Goal: Task Accomplishment & Management: Manage account settings

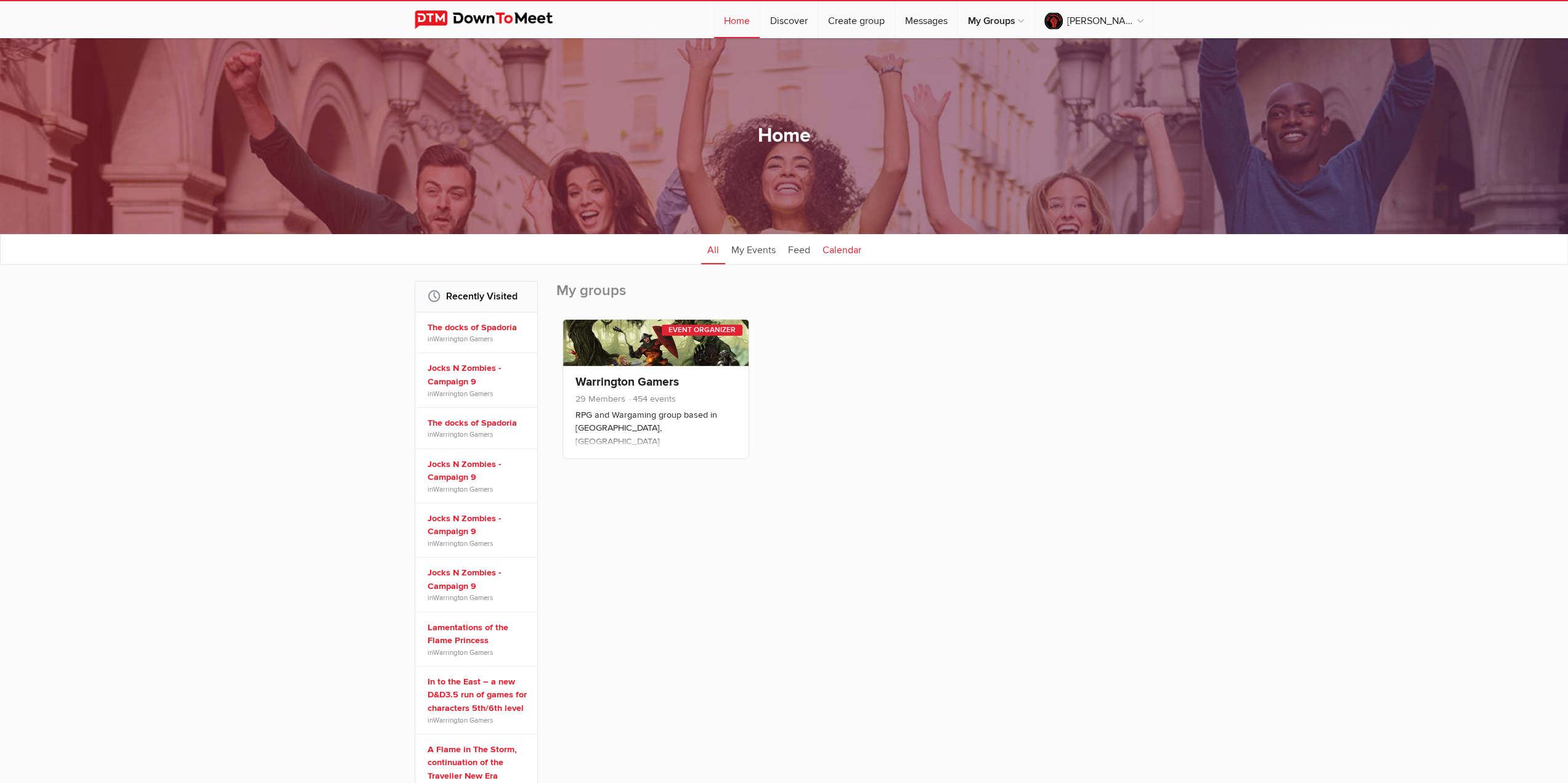
click at [844, 255] on link "Calendar" at bounding box center [842, 249] width 51 height 31
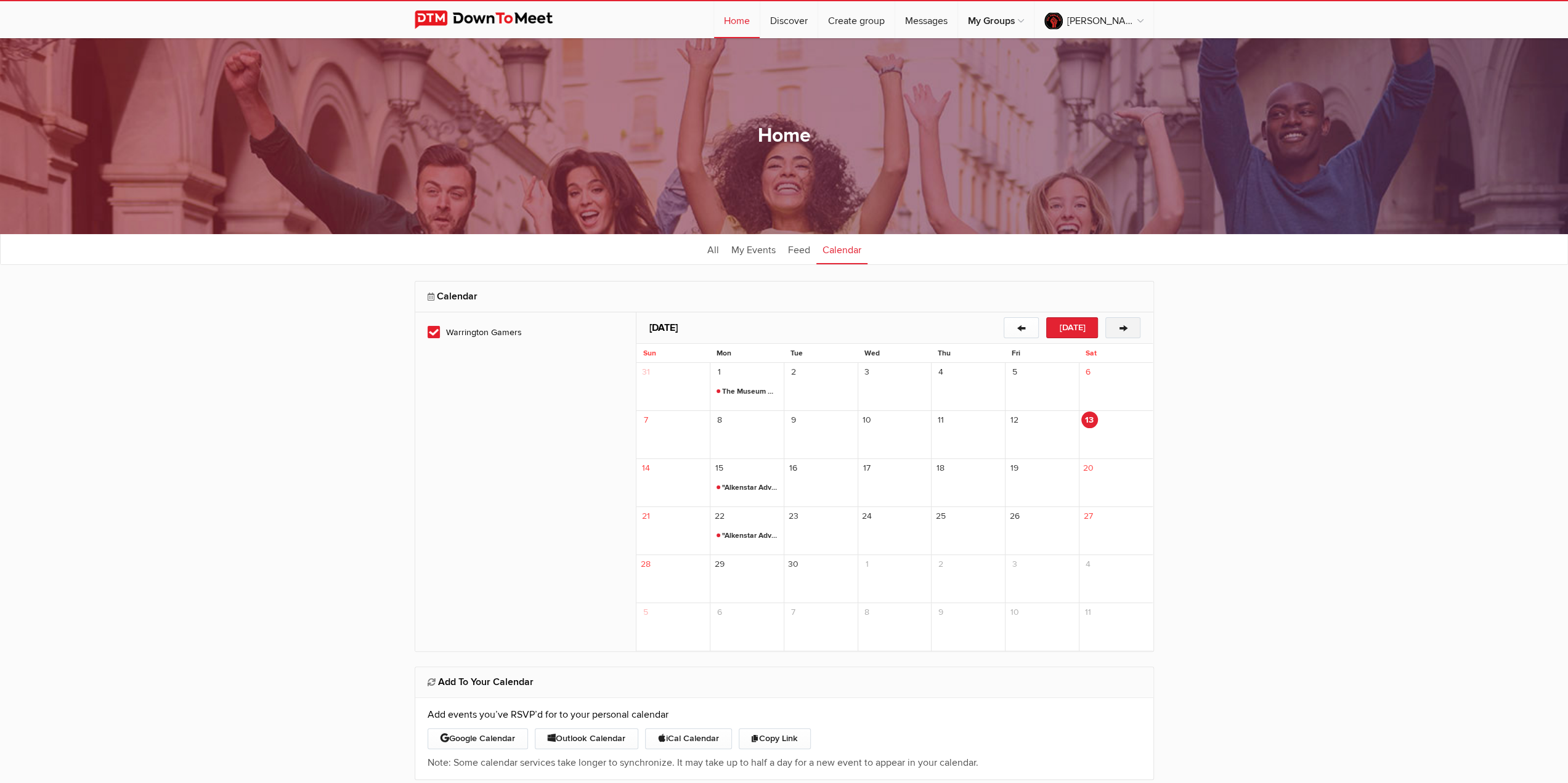
click at [1121, 324] on button "→" at bounding box center [1123, 328] width 35 height 21
click at [753, 483] on span "Attack Warning RED! Run 2.0" at bounding box center [747, 488] width 61 height 15
click at [1023, 329] on button "←" at bounding box center [1021, 328] width 35 height 21
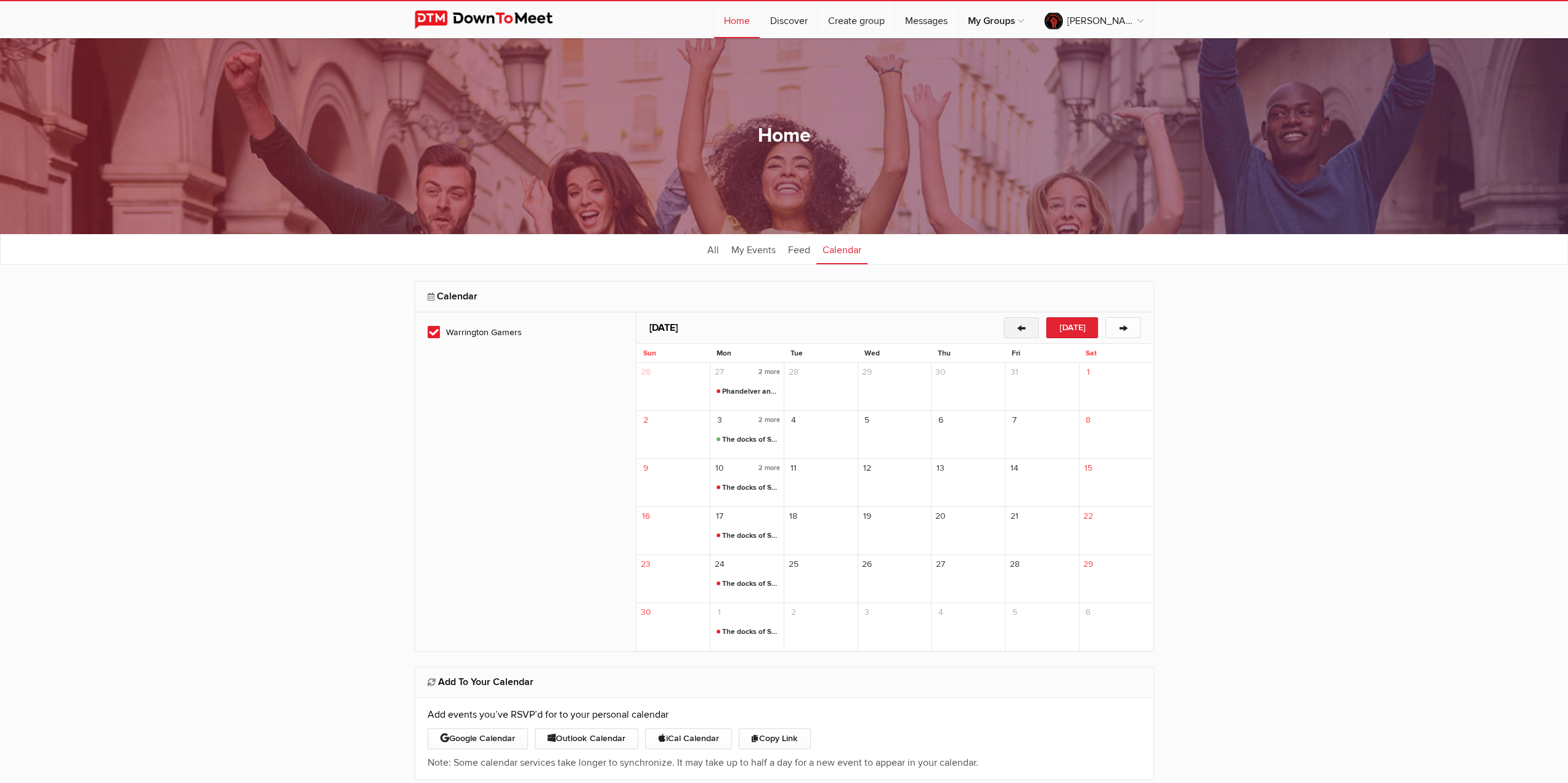
click at [1023, 329] on button "←" at bounding box center [1021, 328] width 35 height 21
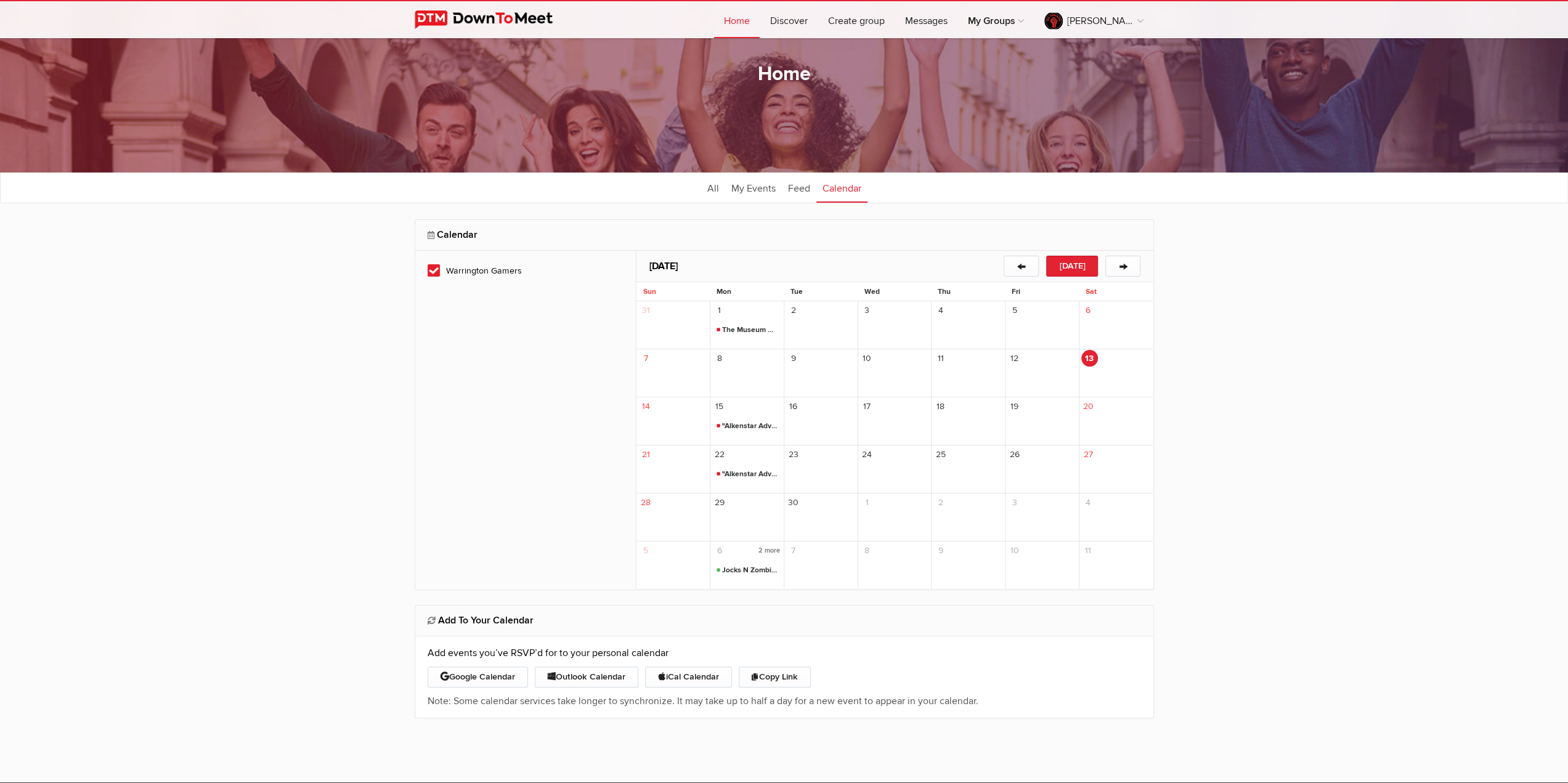
click at [757, 571] on span "Jocks N Zombies - Campaign 9" at bounding box center [747, 571] width 61 height 15
click at [1119, 262] on button "→" at bounding box center [1123, 266] width 35 height 21
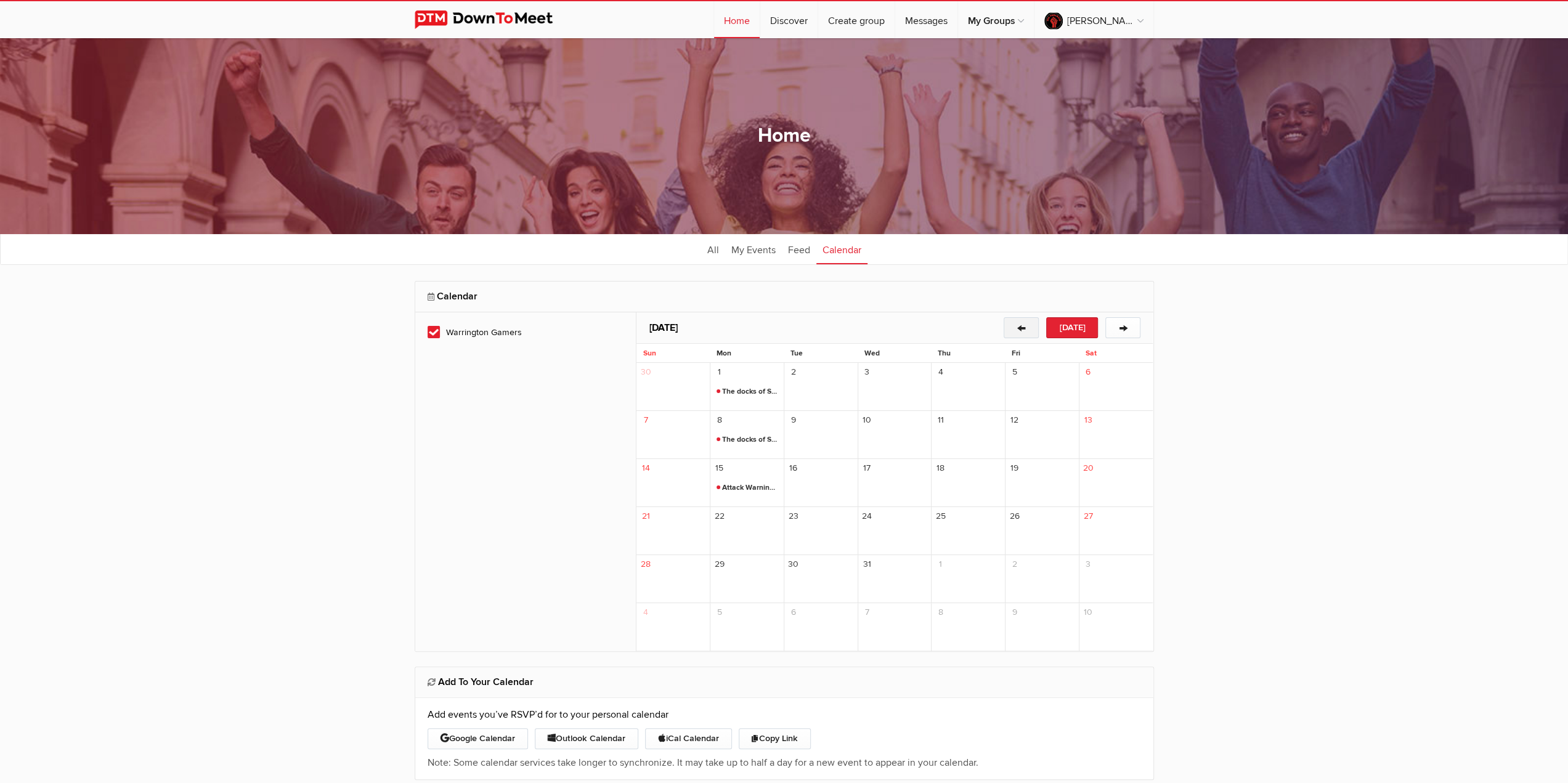
click at [1030, 322] on button "←" at bounding box center [1021, 328] width 35 height 21
click at [754, 436] on span "The docks of Spadoria" at bounding box center [747, 440] width 61 height 15
click at [823, 489] on span "Delete" at bounding box center [870, 492] width 158 height 15
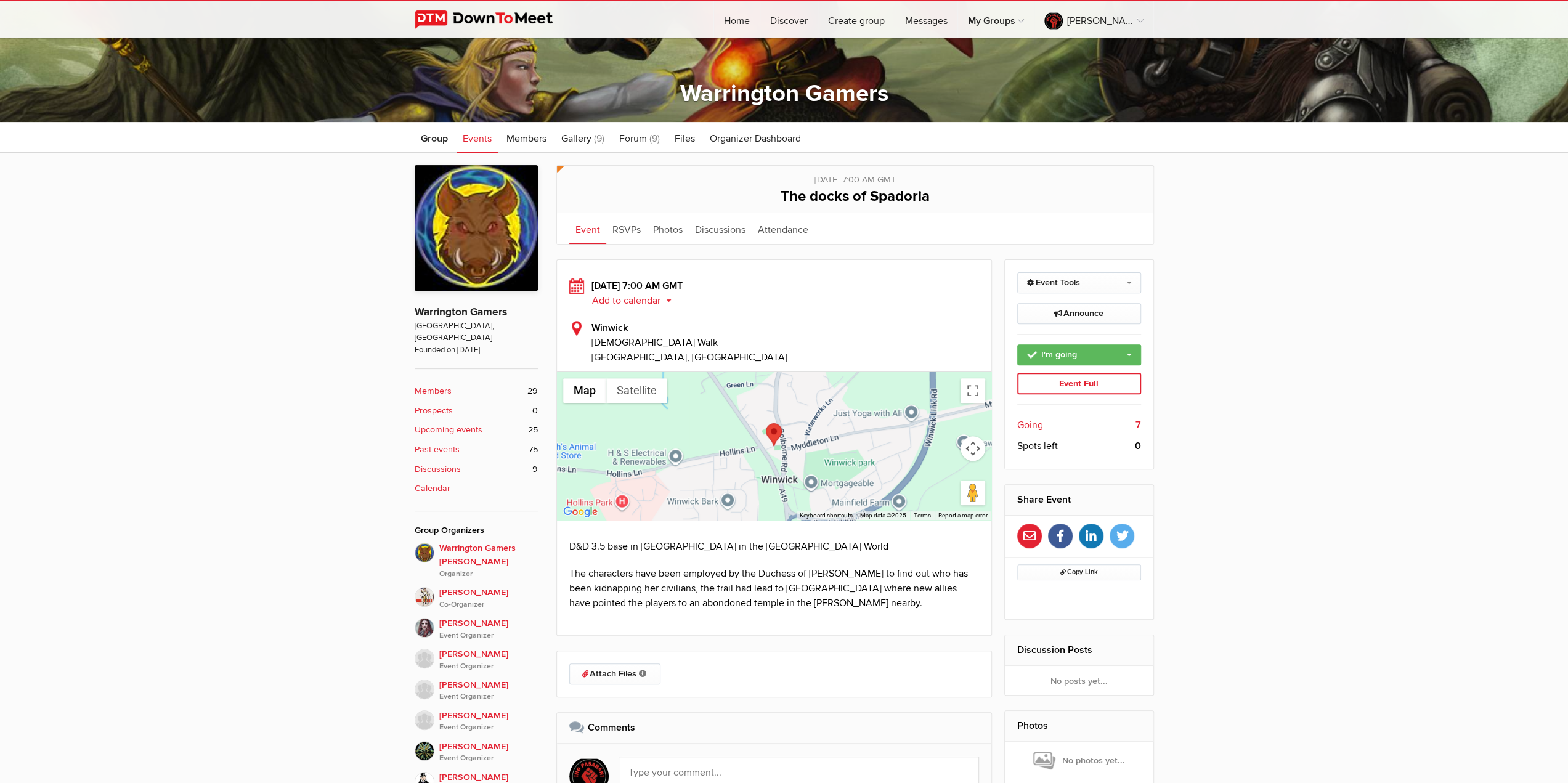
scroll to position [247, 0]
